Goal: Find specific page/section: Find specific page/section

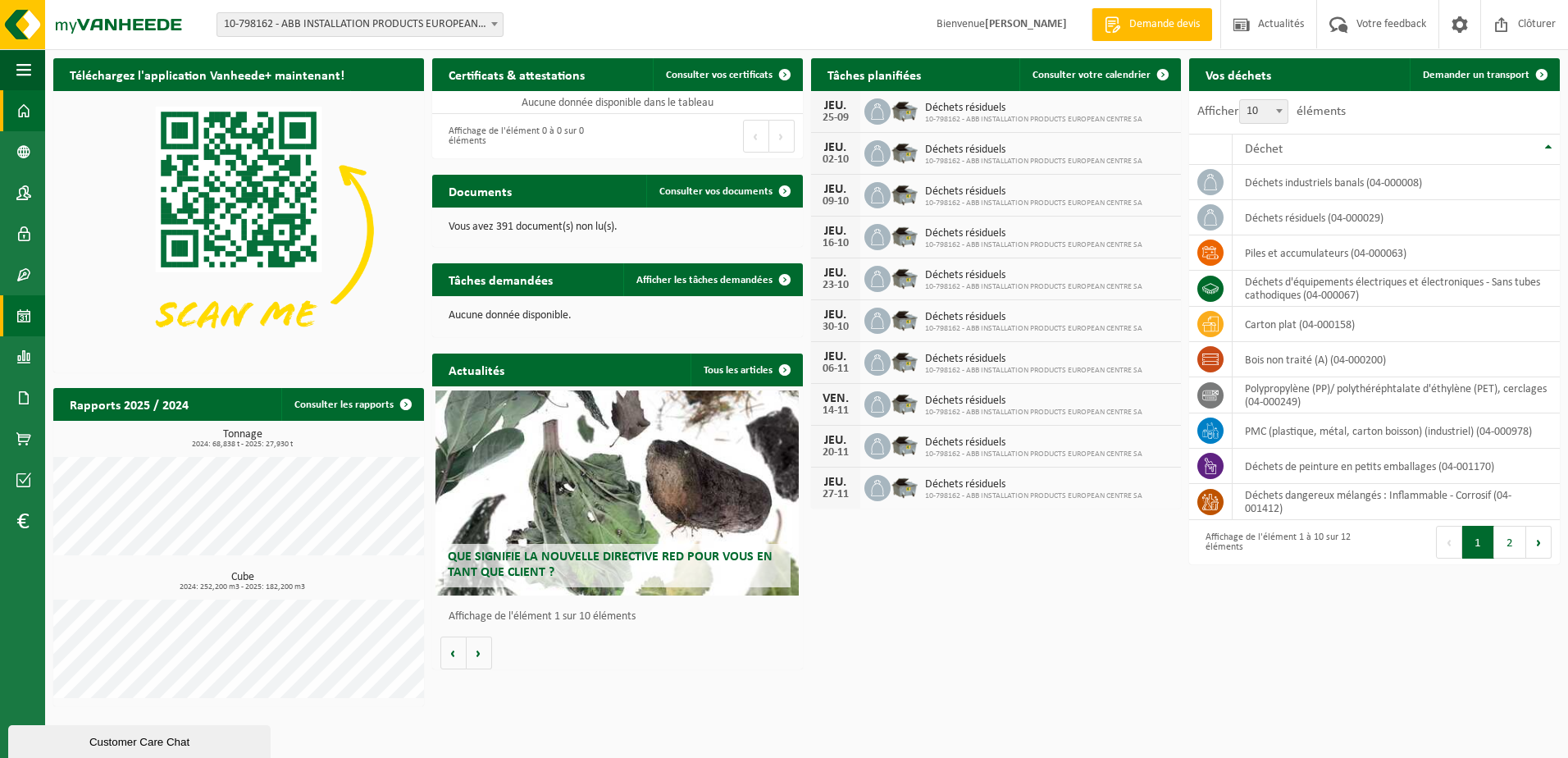
click at [21, 322] on span at bounding box center [23, 316] width 14 height 41
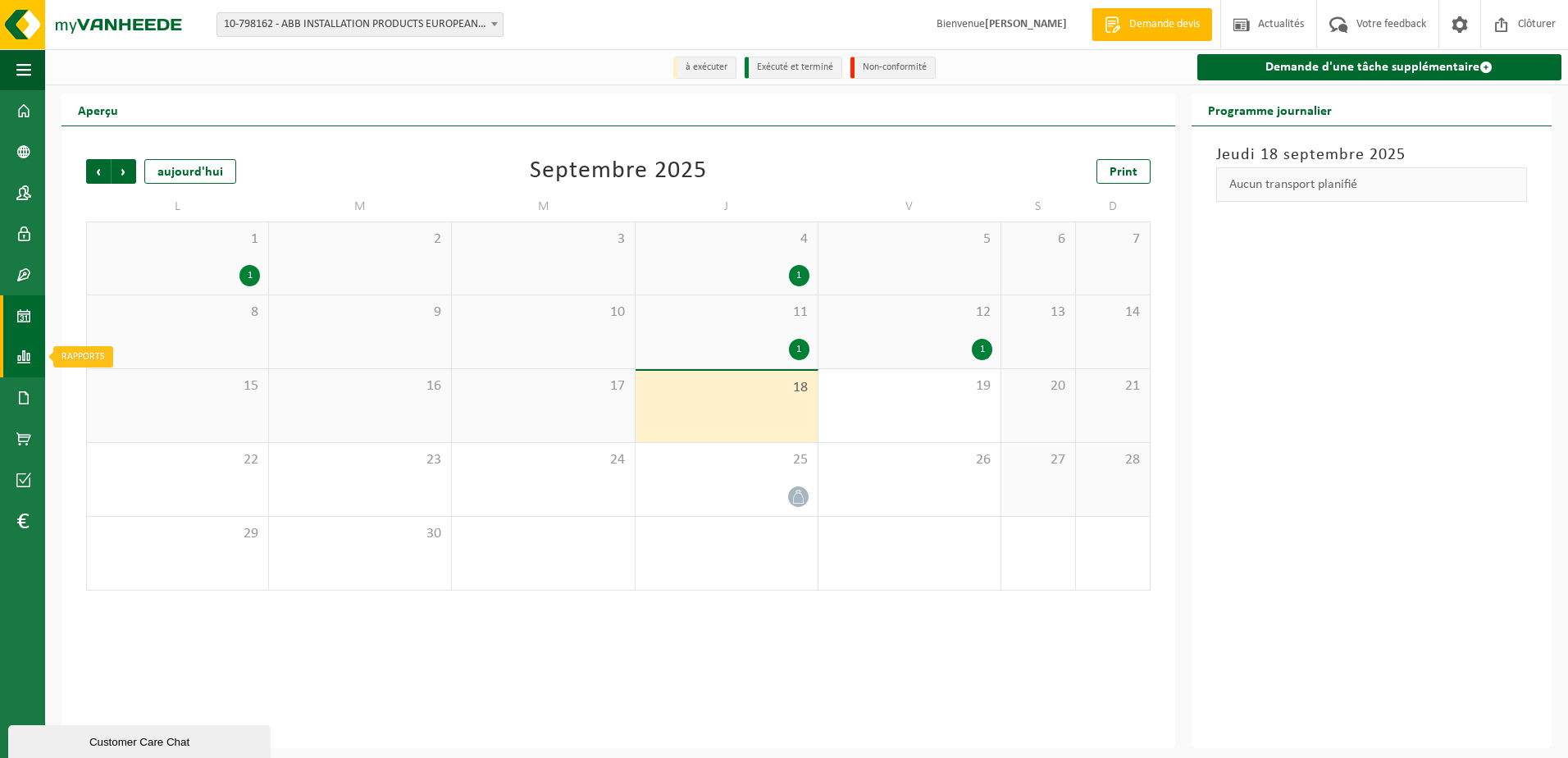
click at [17, 366] on span at bounding box center [23, 357] width 14 height 41
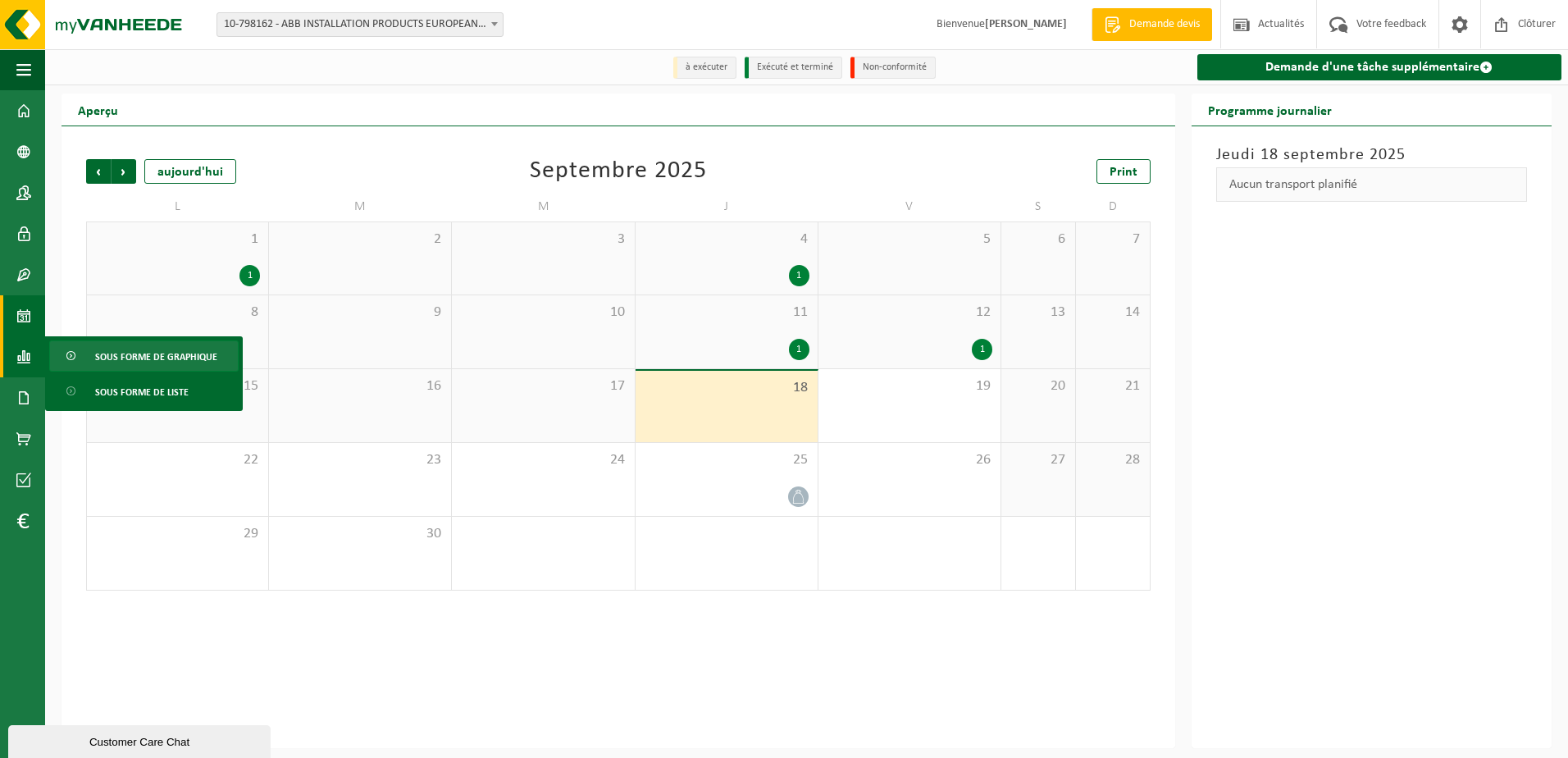
click at [104, 352] on span "Sous forme de graphique" at bounding box center [156, 356] width 123 height 31
